Goal: Transaction & Acquisition: Purchase product/service

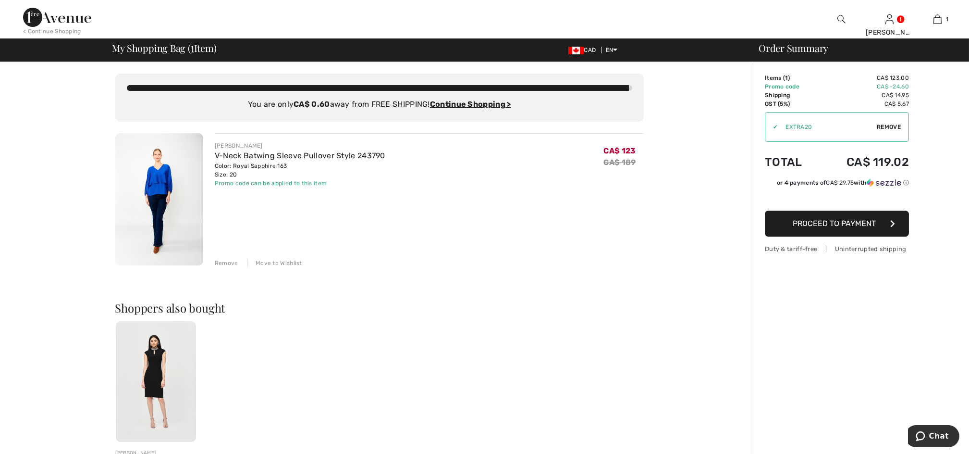
click at [182, 184] on img at bounding box center [159, 199] width 88 height 132
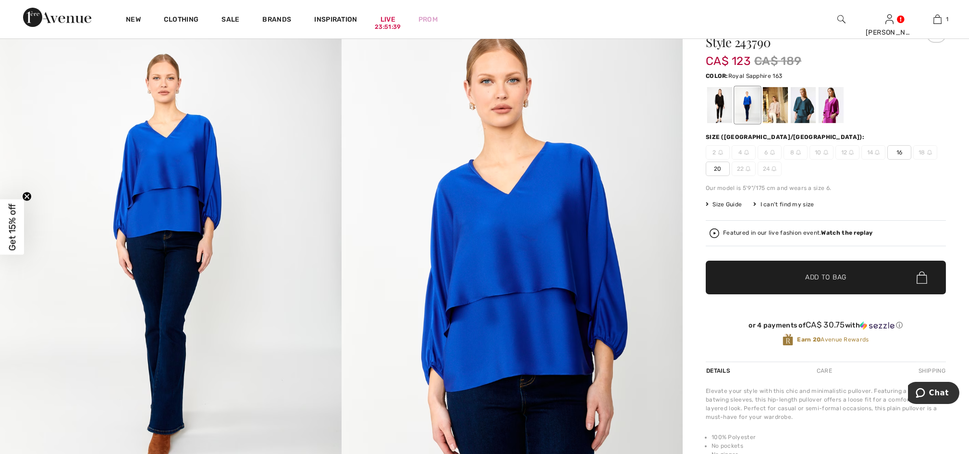
scroll to position [128, 0]
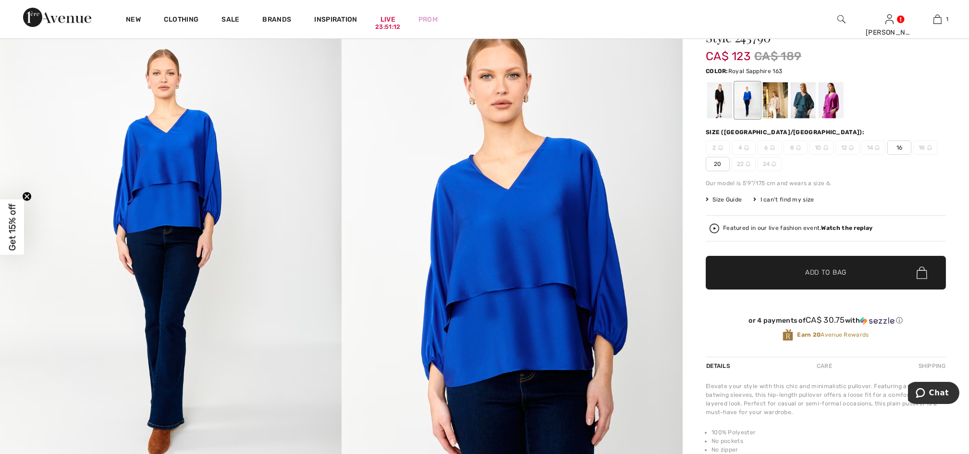
click at [840, 277] on span "Add to Bag" at bounding box center [825, 273] width 41 height 10
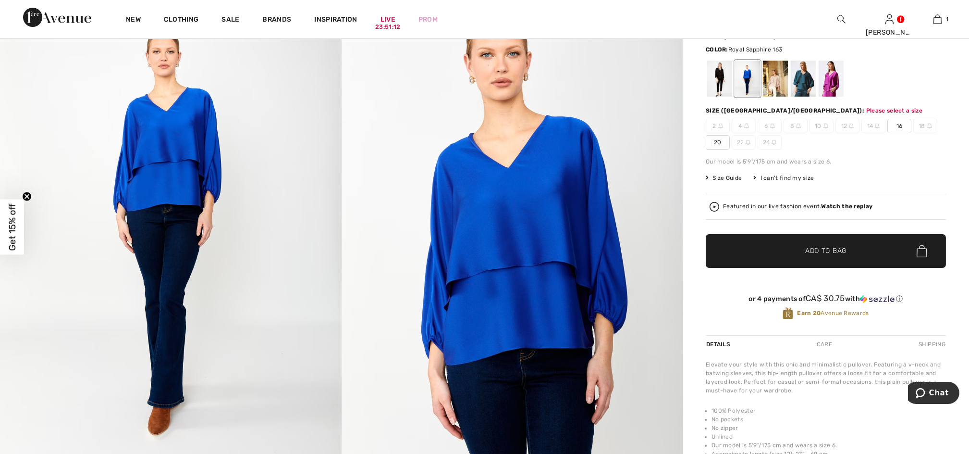
scroll to position [179, 0]
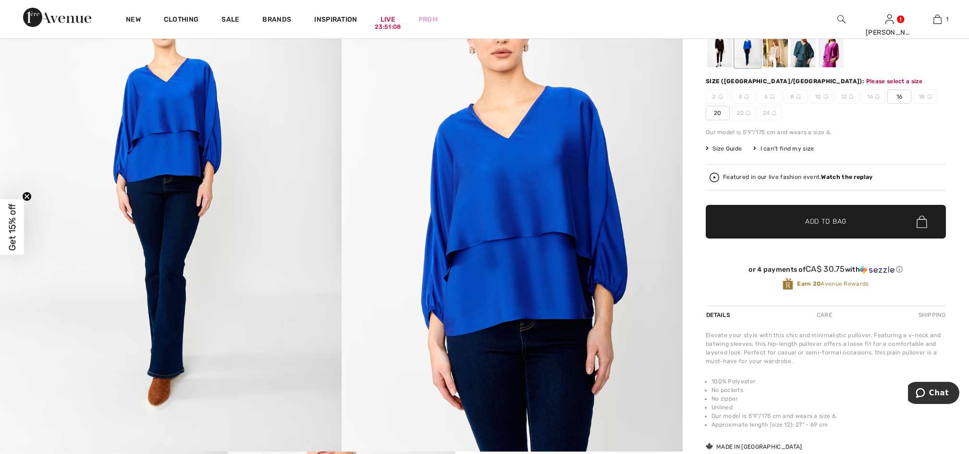
click at [806, 218] on span "Add to Bag" at bounding box center [825, 222] width 41 height 10
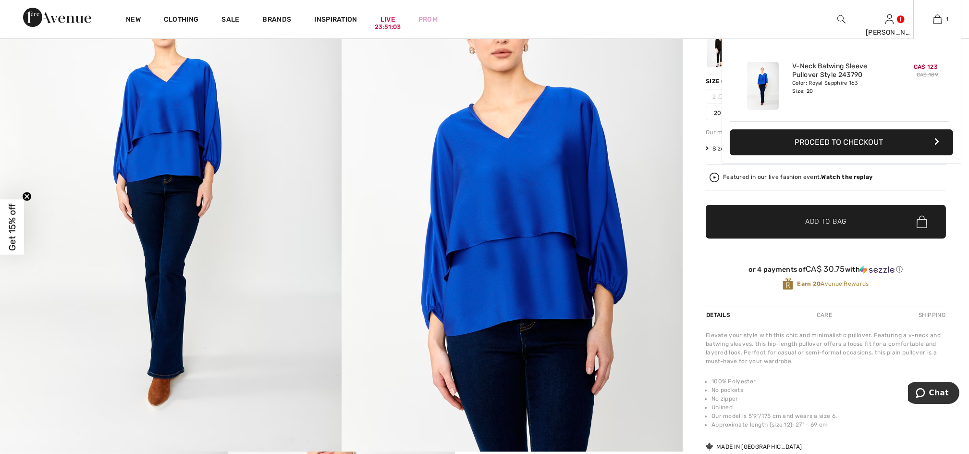
click at [859, 140] on button "Proceed to Checkout" at bounding box center [841, 142] width 223 height 26
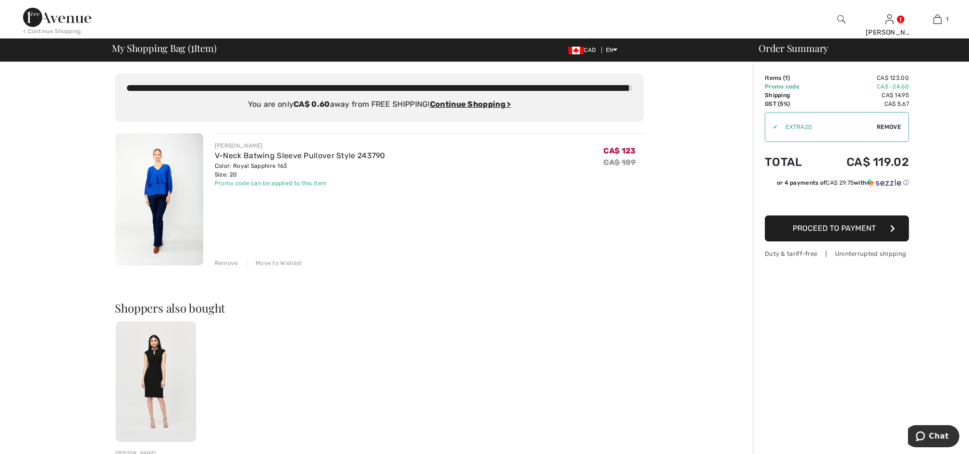
click at [825, 229] on span "Proceed to Payment" at bounding box center [834, 227] width 83 height 9
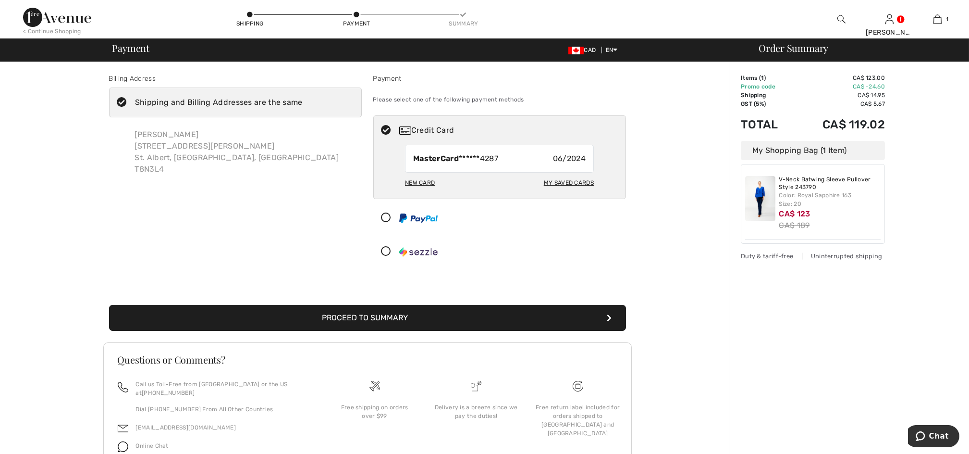
click at [481, 324] on button "Proceed to Summary" at bounding box center [367, 318] width 517 height 26
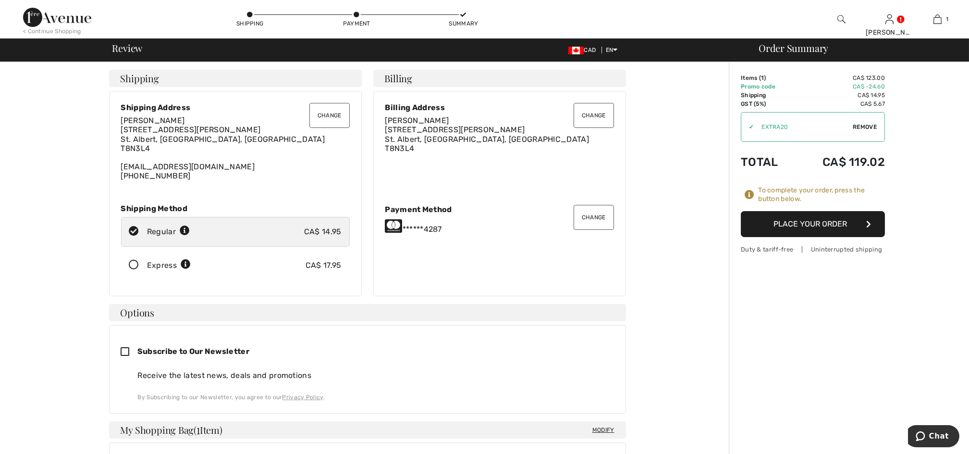
click at [788, 225] on button "Place Your Order" at bounding box center [813, 224] width 144 height 26
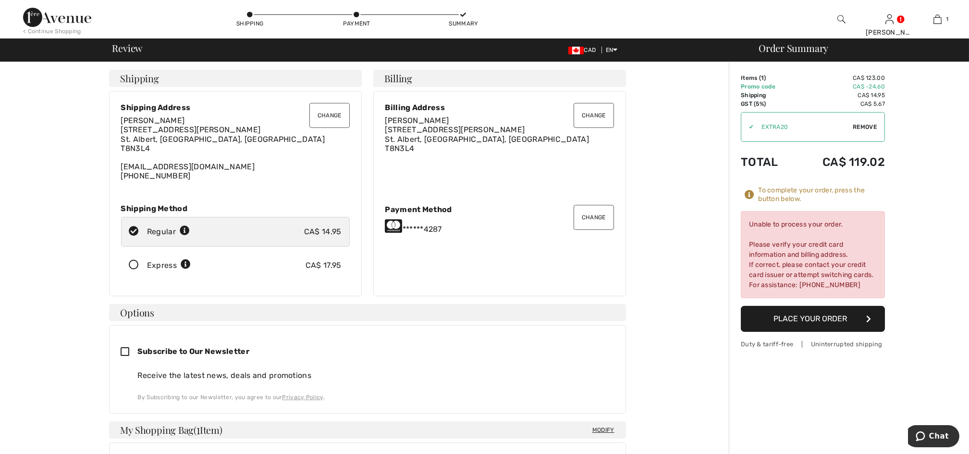
click at [664, 222] on div "To complete your order, scroll below. Unable to process your order. Please veri…" at bounding box center [367, 430] width 723 height 736
click at [679, 191] on div "To complete your order, scroll below. Unable to process your order. Please veri…" at bounding box center [367, 430] width 723 height 736
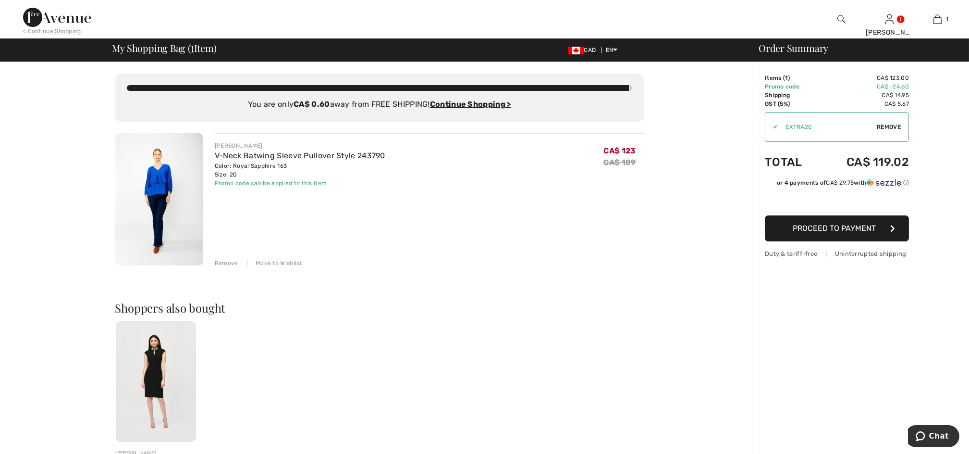
click at [836, 227] on span "Proceed to Payment" at bounding box center [834, 227] width 83 height 9
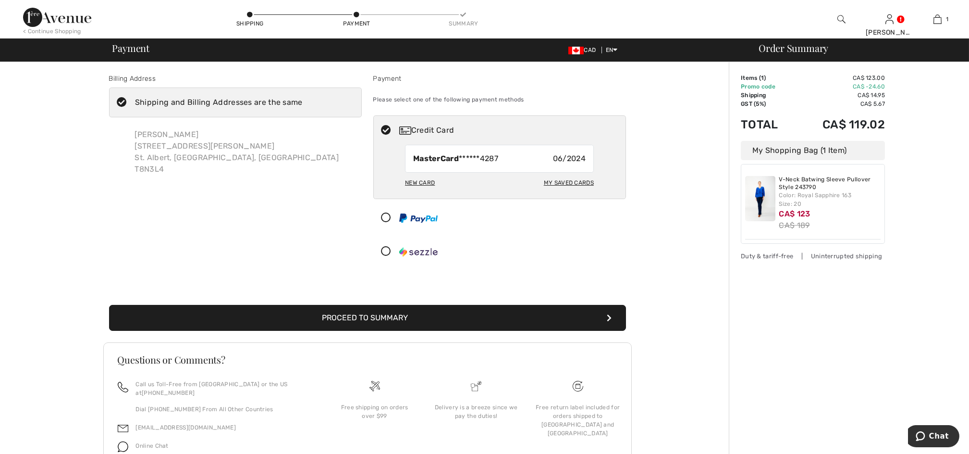
click at [571, 181] on div "My Saved Cards" at bounding box center [569, 182] width 50 height 16
radio input "true"
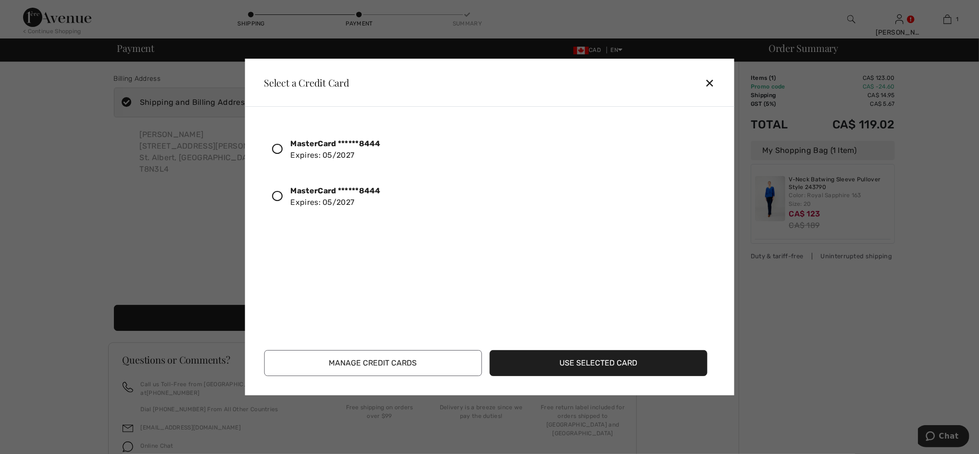
click at [335, 192] on strong "MasterCard ******8444" at bounding box center [336, 190] width 90 height 9
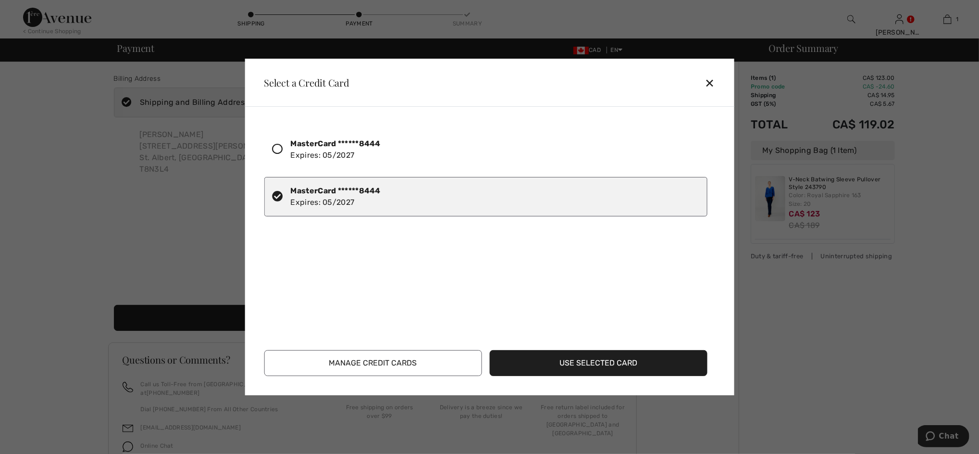
click at [585, 365] on button "Use Selected Card" at bounding box center [599, 363] width 218 height 26
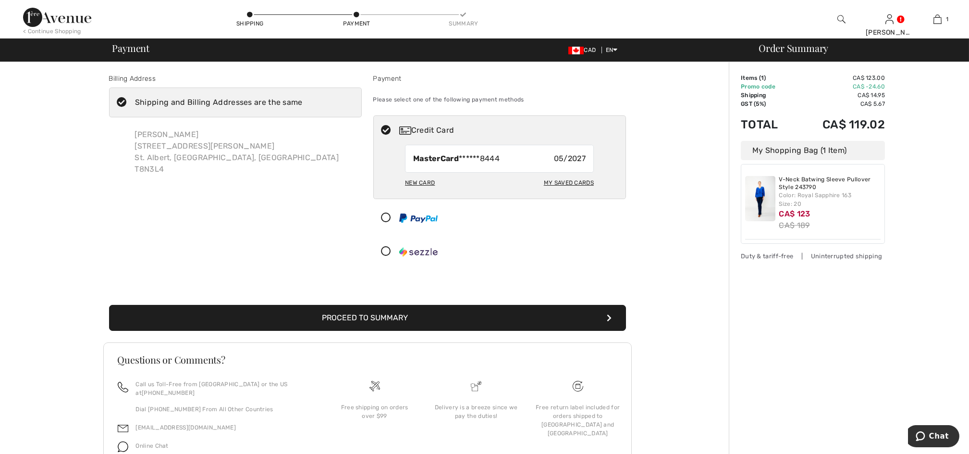
click at [440, 319] on button "Proceed to Summary" at bounding box center [367, 318] width 517 height 26
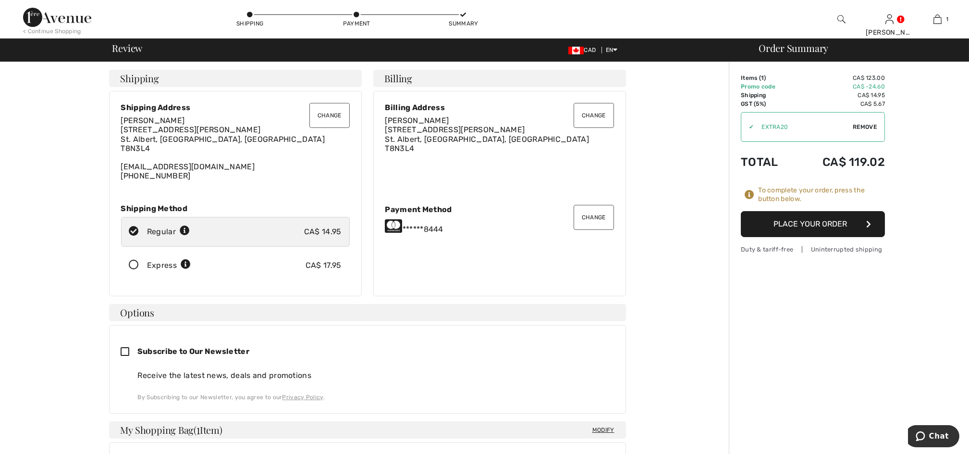
click at [777, 227] on button "Place Your Order" at bounding box center [813, 224] width 144 height 26
